Goal: Information Seeking & Learning: Learn about a topic

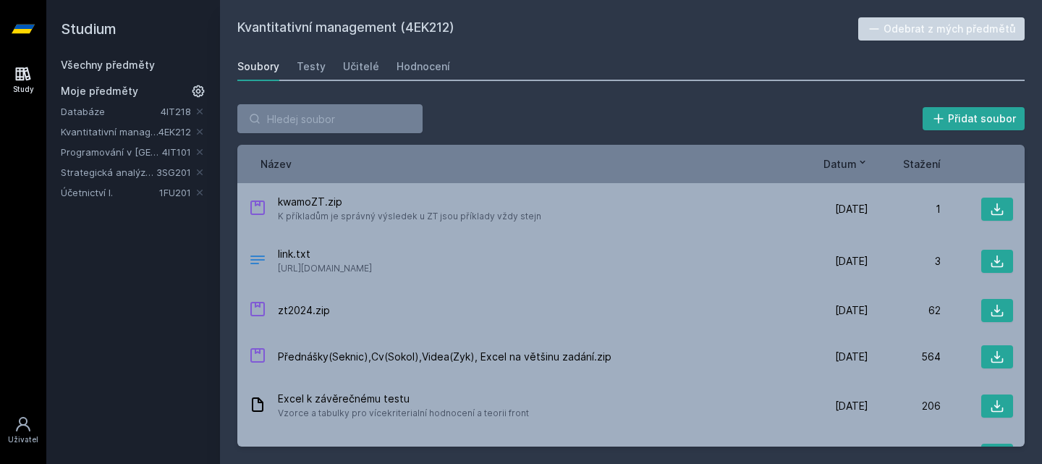
click at [100, 171] on link "Strategická analýza pro informatiky a statistiky" at bounding box center [109, 172] width 96 height 14
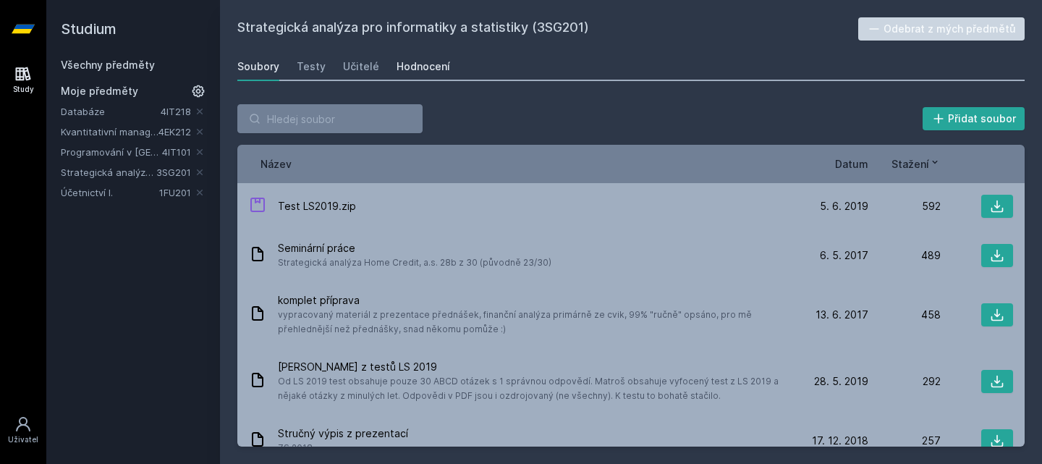
click at [423, 62] on div "Hodnocení" at bounding box center [424, 66] width 54 height 14
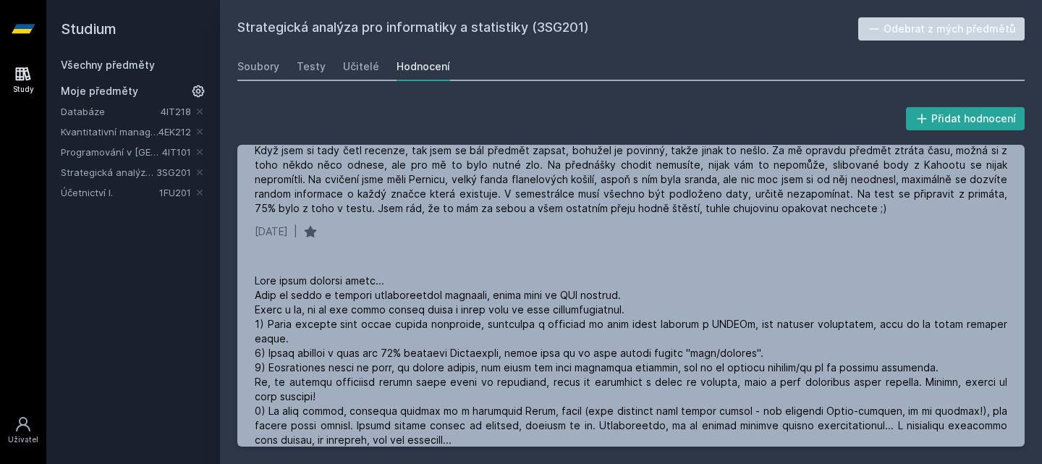
scroll to position [918, 0]
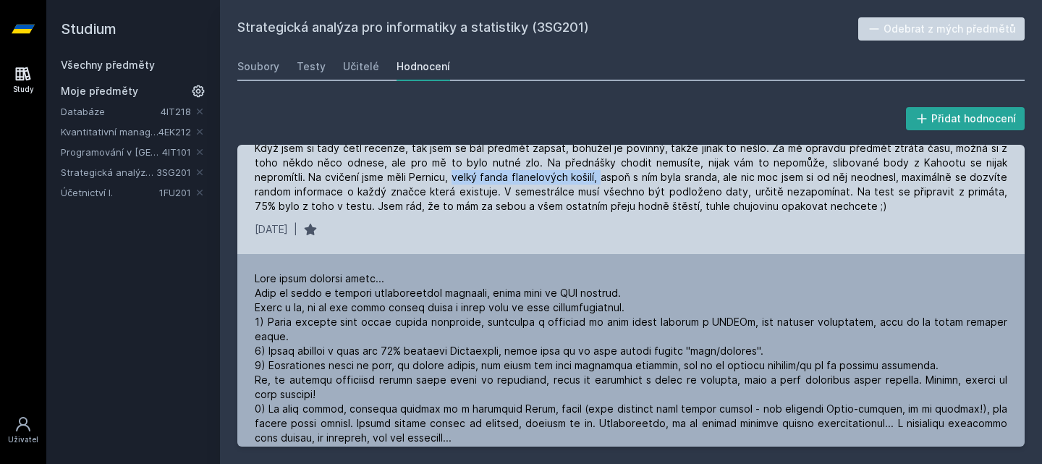
drag, startPoint x: 451, startPoint y: 197, endPoint x: 596, endPoint y: 192, distance: 145.5
click at [596, 192] on div "Když jsem si tady četl recenze, tak jsem se bál předmět zapsat, bohužel je povi…" at bounding box center [631, 177] width 753 height 72
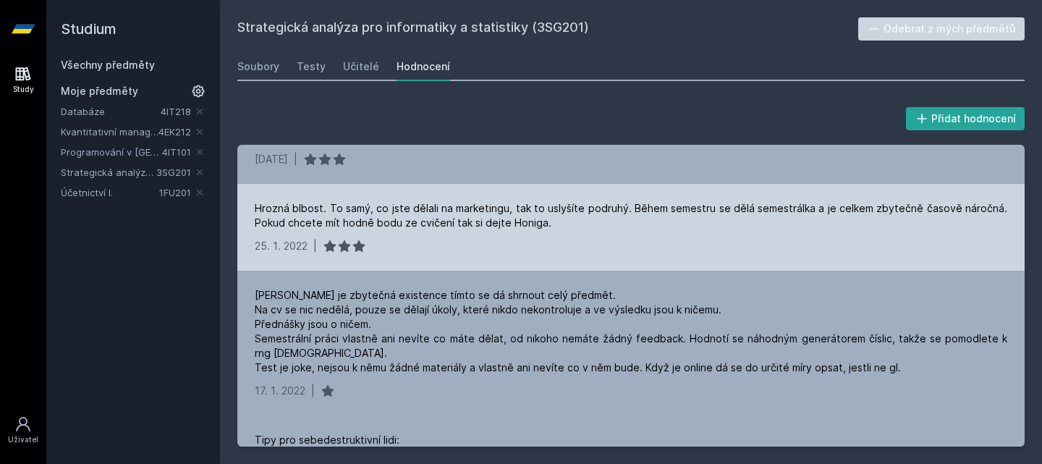
scroll to position [3072, 0]
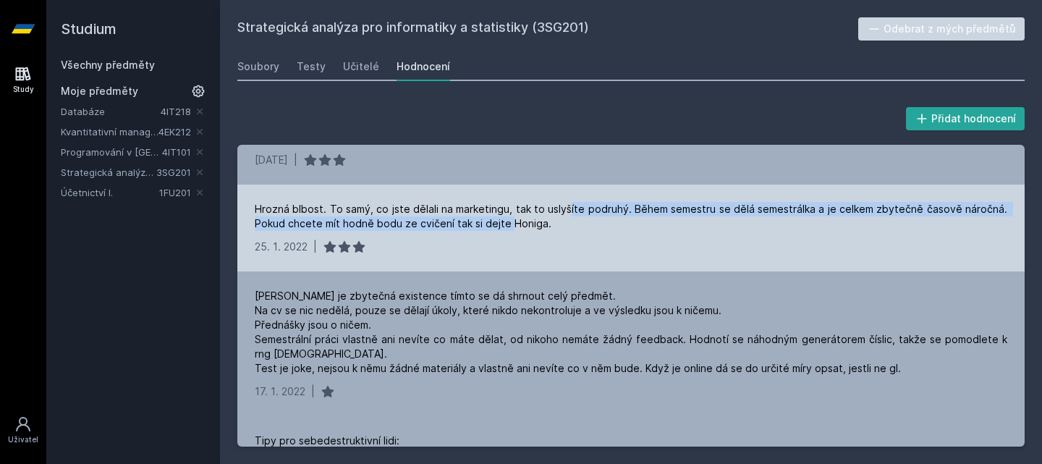
drag, startPoint x: 509, startPoint y: 238, endPoint x: 571, endPoint y: 221, distance: 64.4
click at [571, 221] on div "Hrozná blbost. To samý, co jste dělali na marketingu, tak to uslyšíte podruhý. …" at bounding box center [631, 216] width 753 height 29
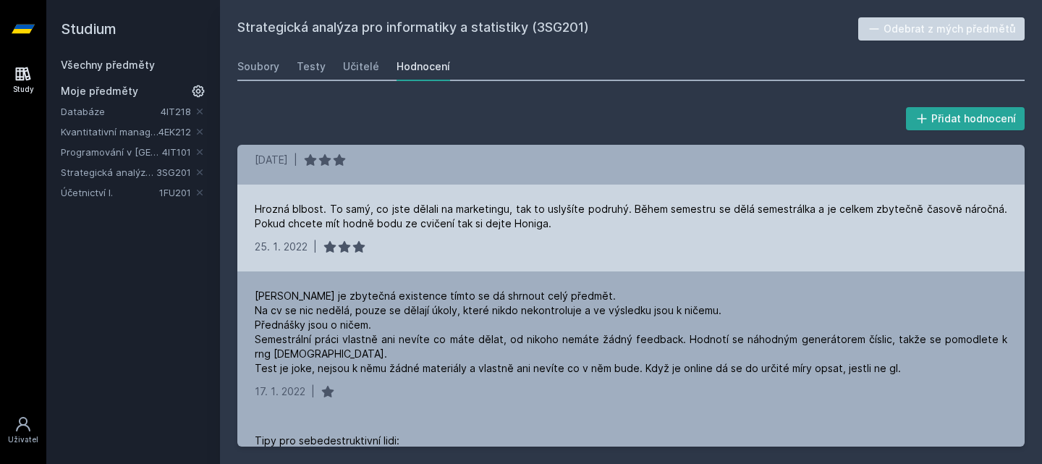
click at [527, 231] on div "Hrozná blbost. To samý, co jste dělali na marketingu, tak to uslyšíte podruhý. …" at bounding box center [631, 216] width 753 height 29
drag, startPoint x: 507, startPoint y: 237, endPoint x: 543, endPoint y: 236, distance: 36.2
click at [543, 231] on div "Hrozná blbost. To samý, co jste dělali na marketingu, tak to uslyšíte podruhý. …" at bounding box center [631, 216] width 753 height 29
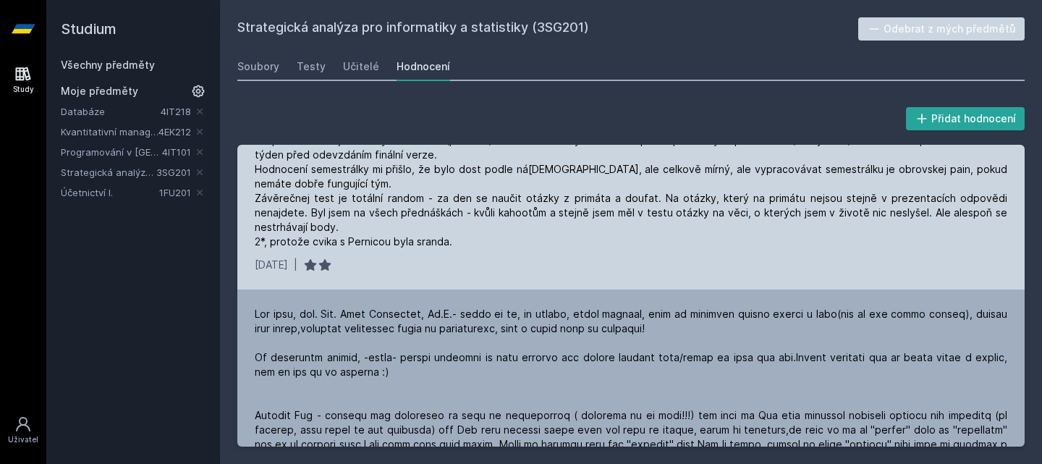
scroll to position [0, 0]
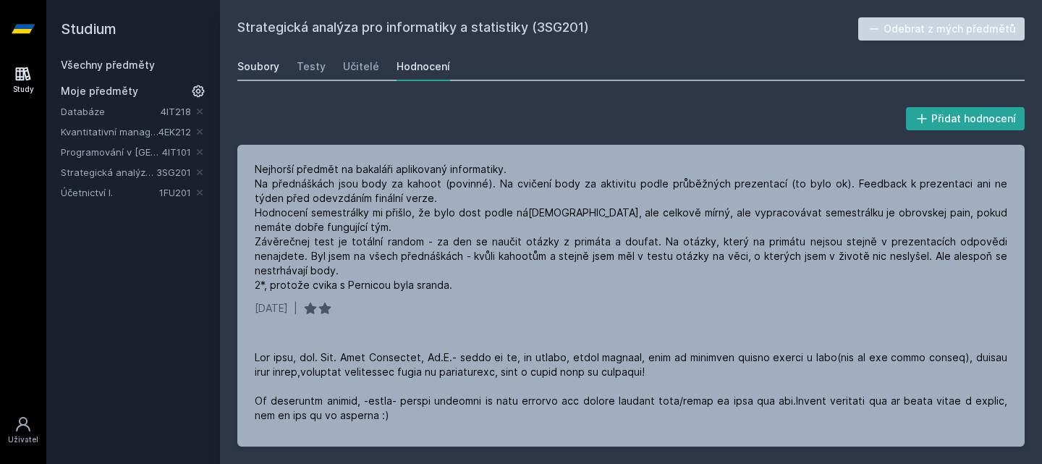
click at [273, 64] on div "Soubory" at bounding box center [258, 66] width 42 height 14
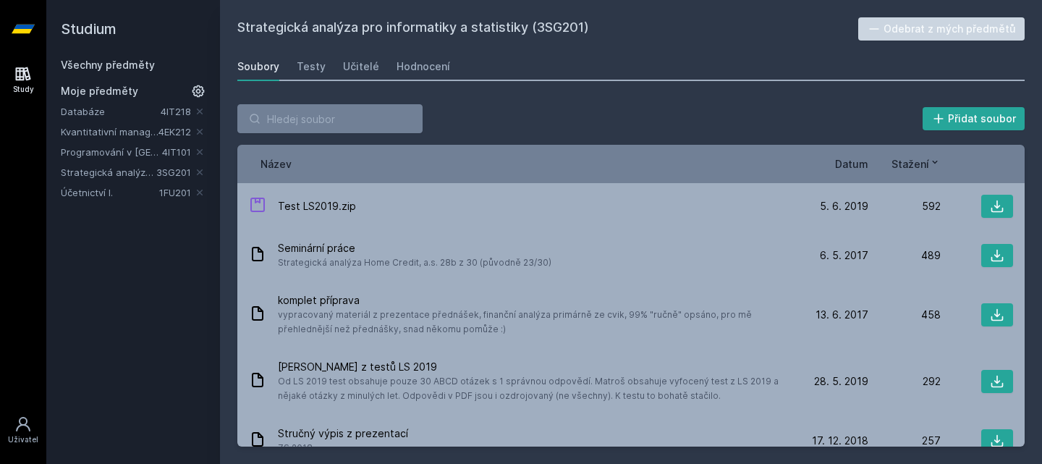
click at [850, 164] on span "Datum" at bounding box center [851, 163] width 33 height 15
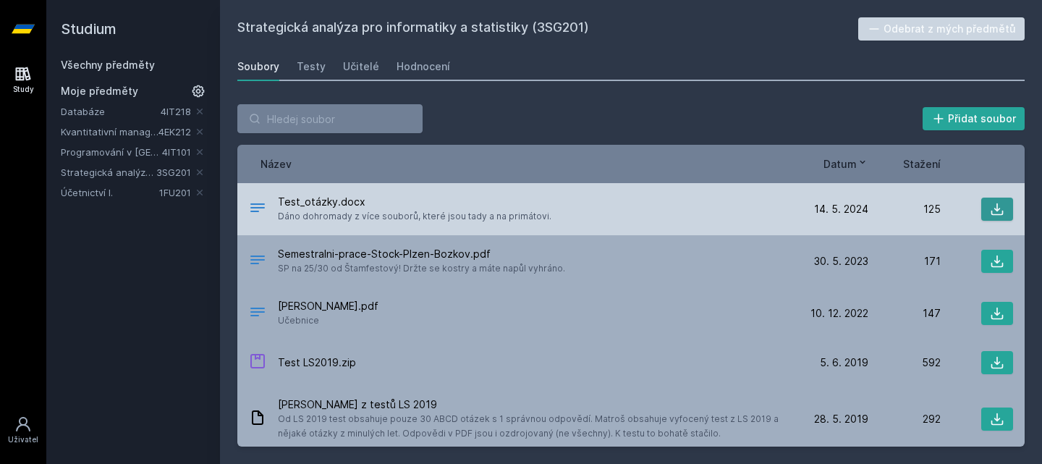
click at [991, 208] on icon at bounding box center [997, 209] width 12 height 12
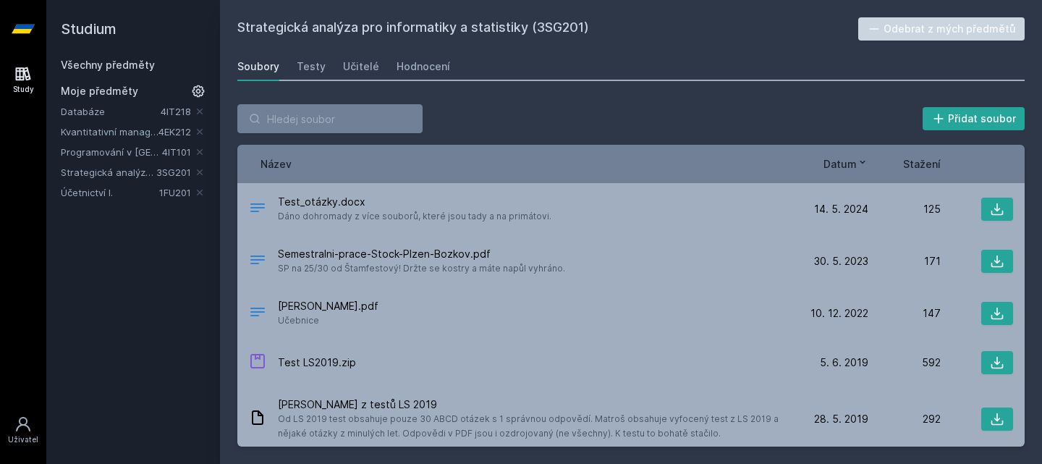
click at [500, 153] on div "Název Datum Stažení" at bounding box center [630, 164] width 787 height 38
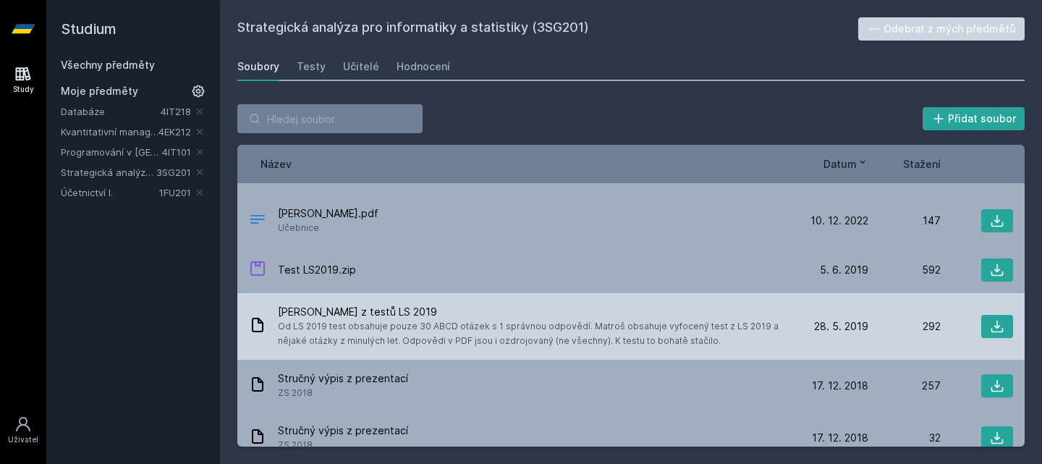
scroll to position [86, 0]
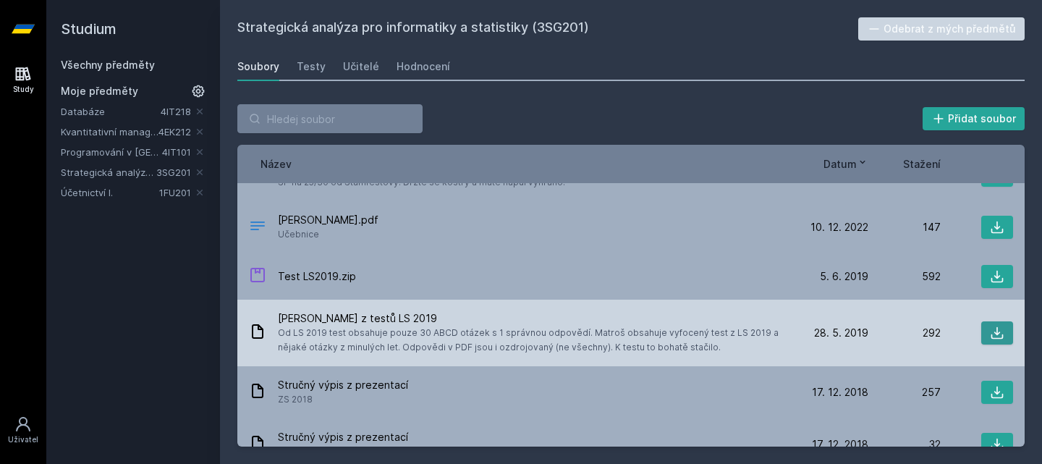
click at [995, 329] on icon at bounding box center [997, 333] width 14 height 14
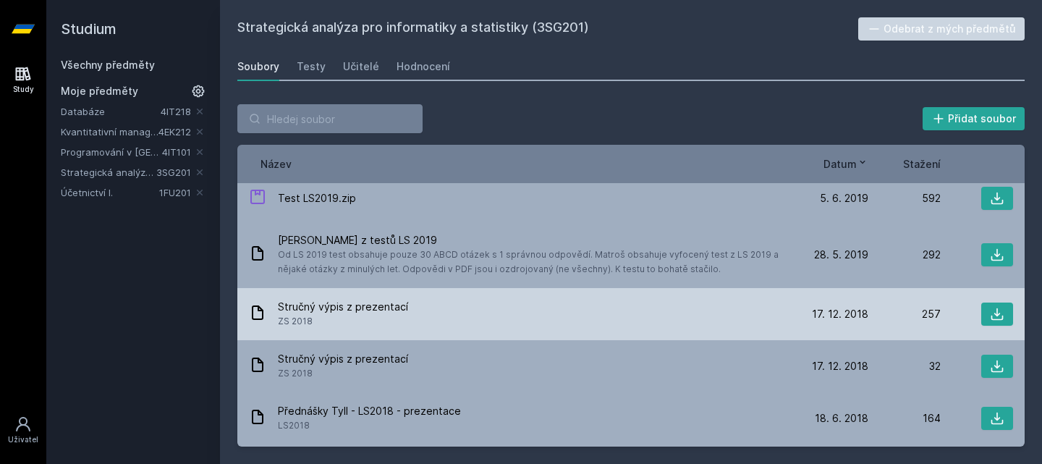
scroll to position [0, 0]
